Goal: Transaction & Acquisition: Purchase product/service

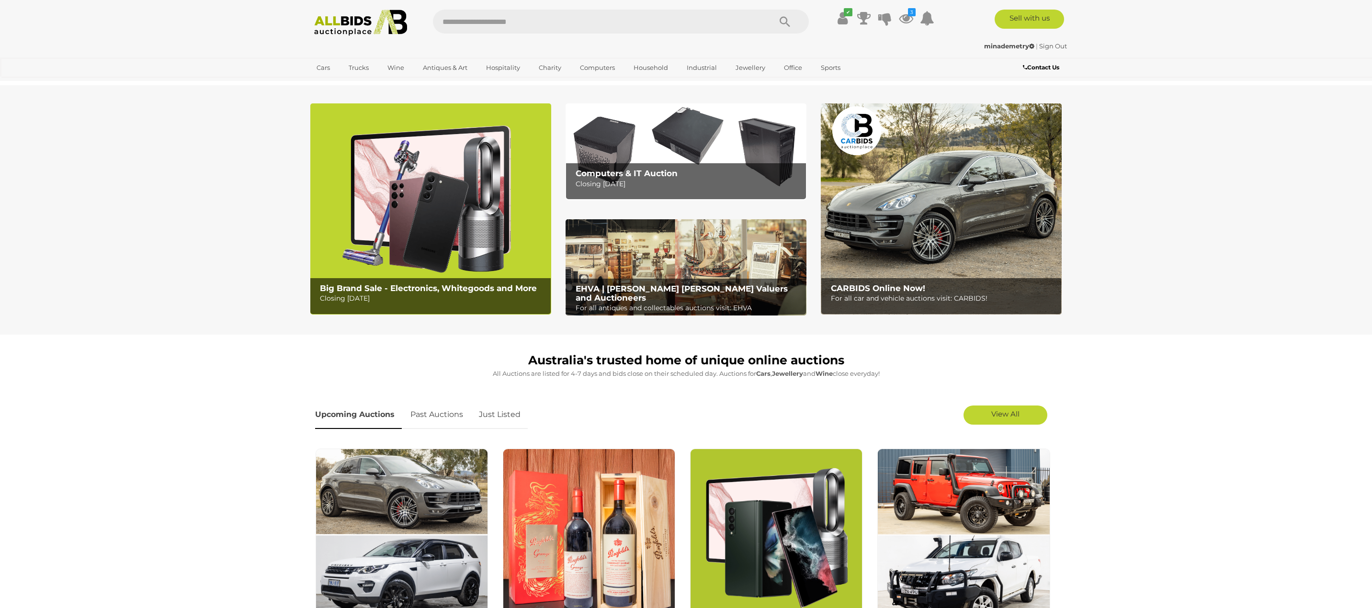
click at [741, 459] on img at bounding box center [776, 535] width 172 height 172
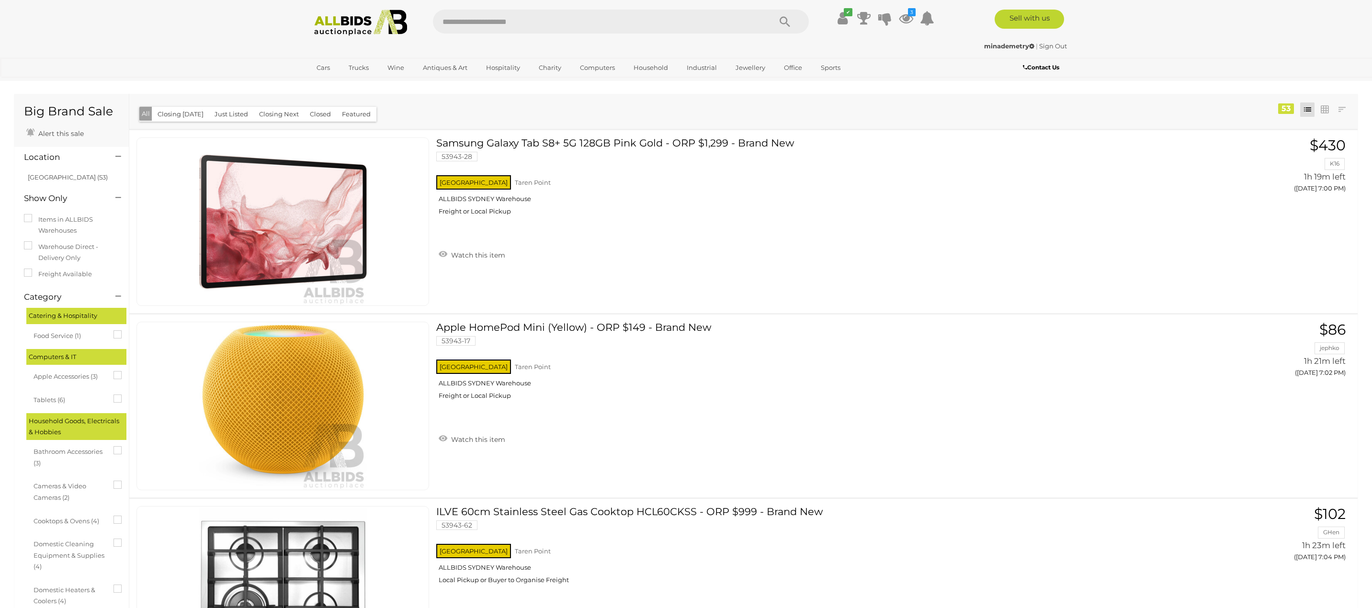
click at [318, 33] on img at bounding box center [361, 23] width 104 height 26
